Goal: Information Seeking & Learning: Check status

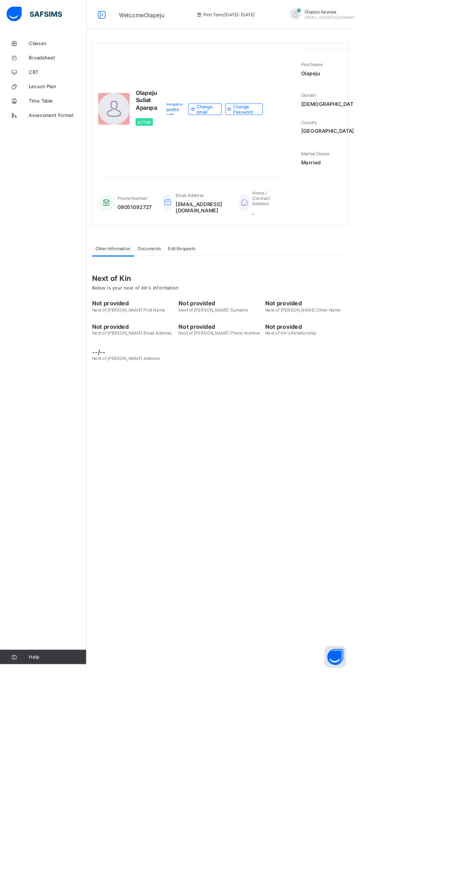
click at [50, 60] on span "Classes" at bounding box center [76, 58] width 77 height 8
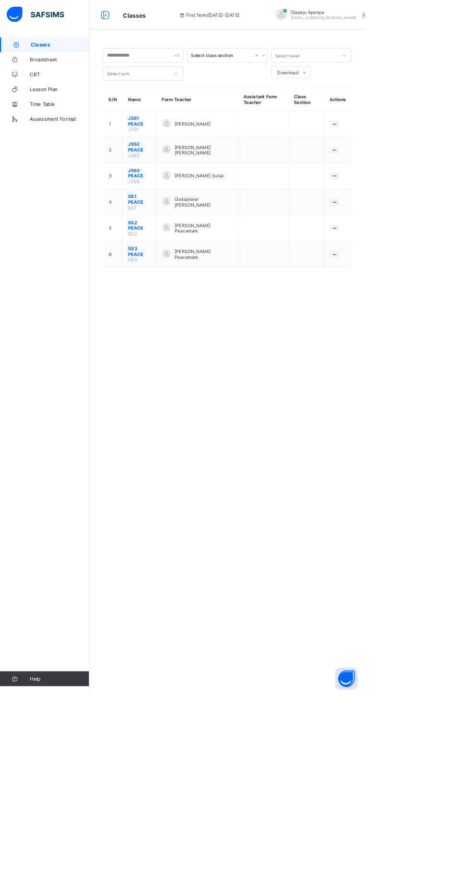
click at [165, 217] on span "JSS3 PEACE" at bounding box center [179, 223] width 29 height 14
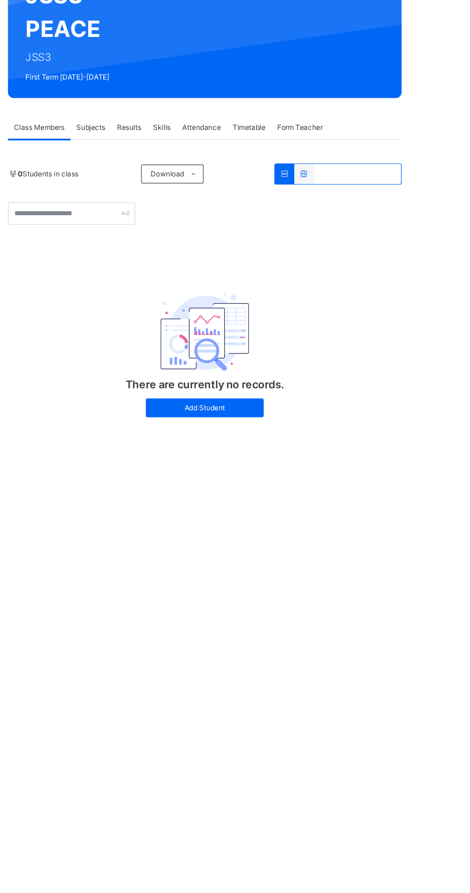
click at [237, 213] on span "Results" at bounding box center [231, 217] width 20 height 9
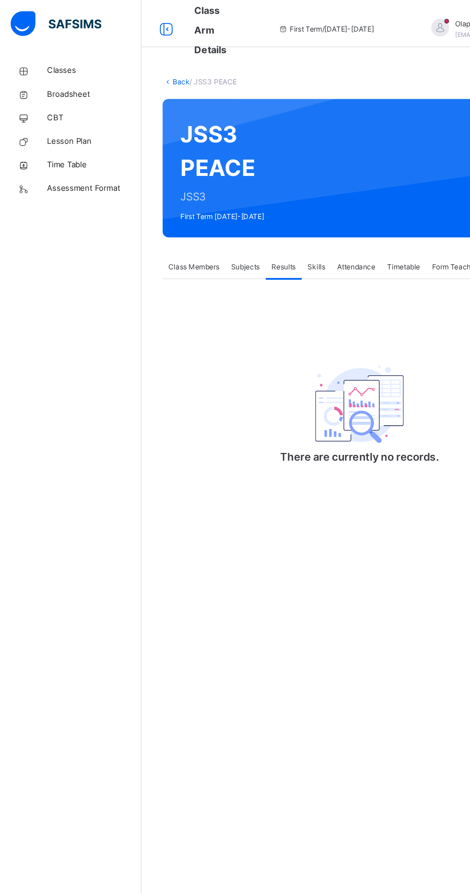
click at [63, 76] on span "Broadsheet" at bounding box center [76, 77] width 77 height 10
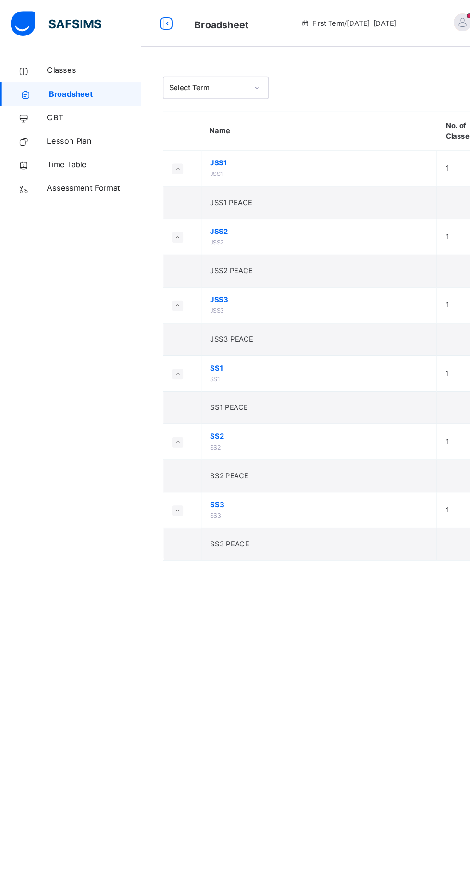
click at [166, 263] on td "JSS3 PEACE" at bounding box center [259, 276] width 192 height 26
click at [169, 252] on td "JSS3 JSS3" at bounding box center [259, 248] width 192 height 29
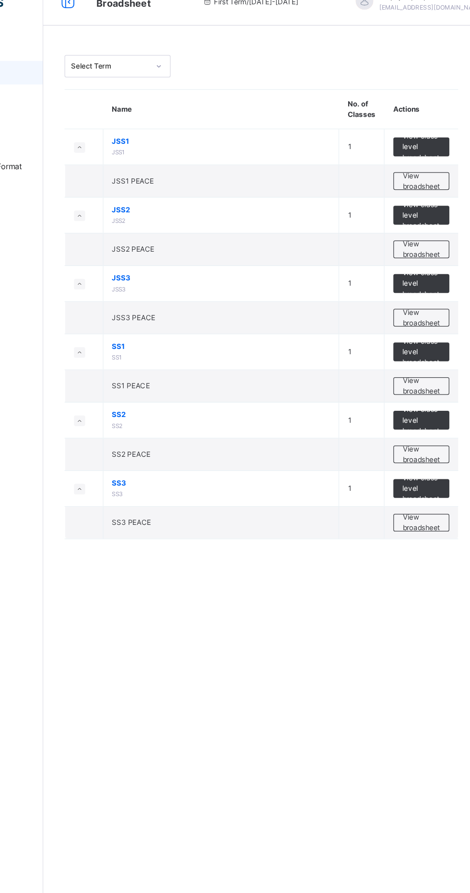
click at [428, 239] on td "View class level broadsheet" at bounding box center [423, 248] width 60 height 29
click at [427, 239] on td "View class level broadsheet" at bounding box center [423, 248] width 60 height 29
click at [171, 247] on span "JSS3" at bounding box center [259, 244] width 177 height 9
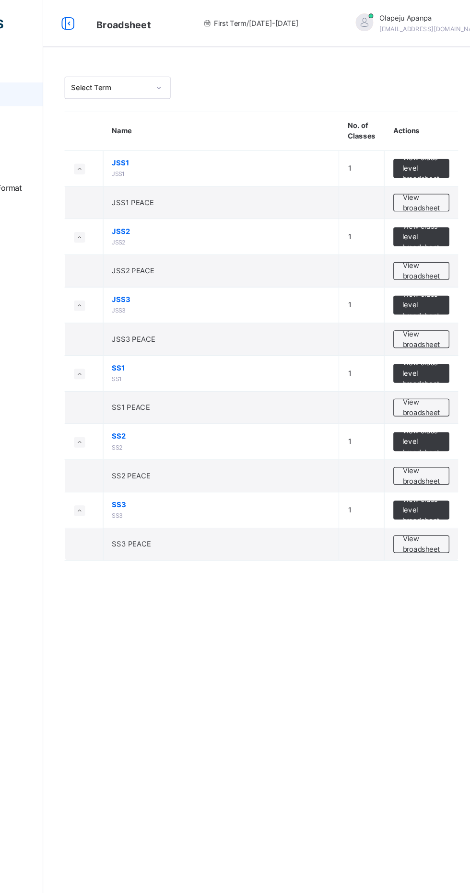
click at [172, 269] on td "JSS3 PEACE" at bounding box center [259, 276] width 192 height 26
click at [146, 249] on icon at bounding box center [144, 248] width 5 height 5
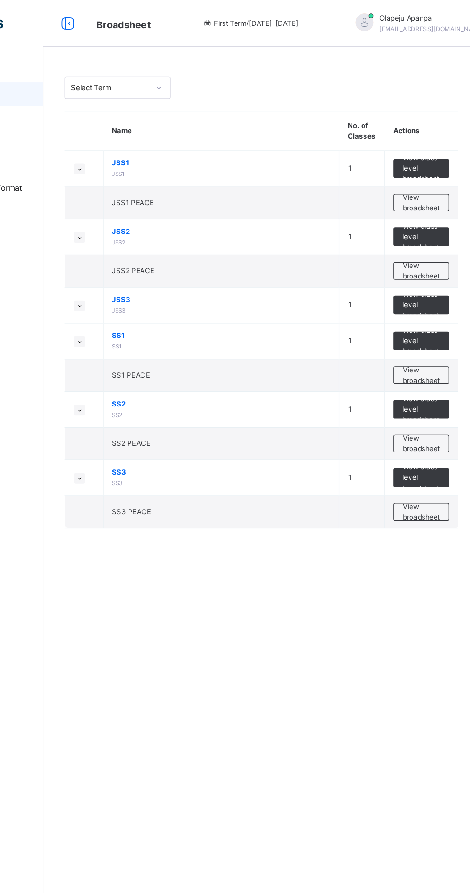
click at [178, 246] on span "JSS3" at bounding box center [259, 244] width 177 height 9
click at [421, 247] on span "View class level broadsheet" at bounding box center [422, 248] width 31 height 26
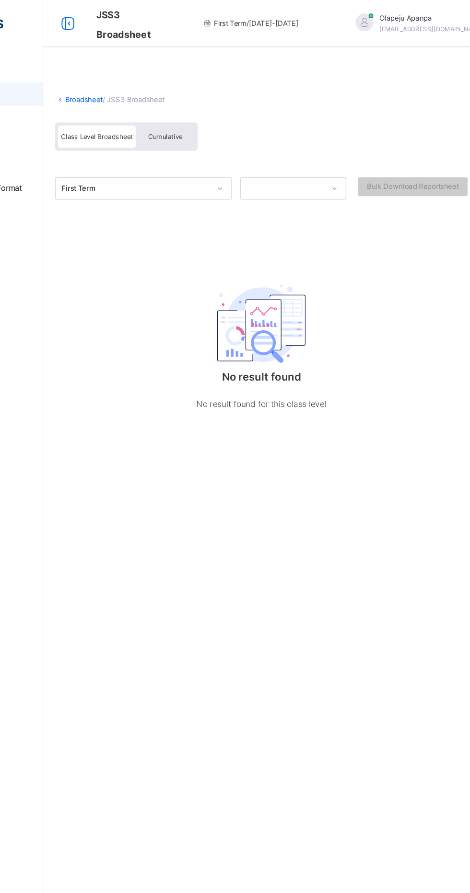
click at [241, 14] on div "First Term / [DATE]-[DATE]" at bounding box center [283, 19] width 143 height 38
click at [256, 12] on div "First Term / [DATE]-[DATE]" at bounding box center [283, 19] width 143 height 38
click at [128, 18] on icon at bounding box center [135, 19] width 16 height 17
